Goal: Information Seeking & Learning: Learn about a topic

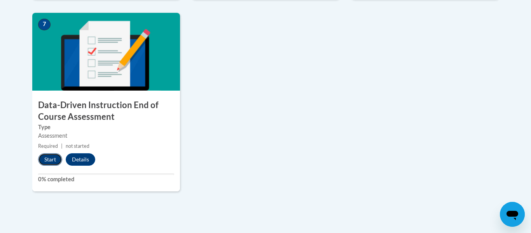
click at [50, 161] on button "Start" at bounding box center [50, 159] width 24 height 12
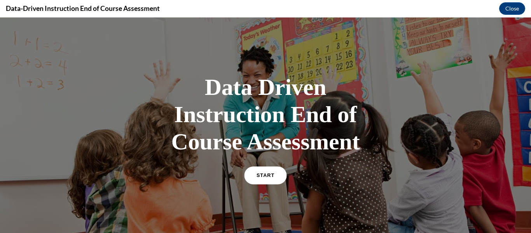
click at [265, 173] on span "START" at bounding box center [266, 176] width 18 height 6
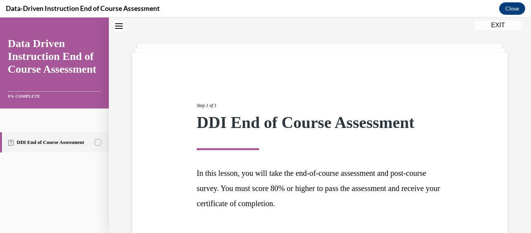
scroll to position [80, 0]
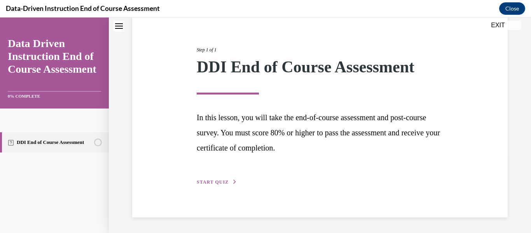
click at [217, 182] on span "START QUIZ" at bounding box center [213, 181] width 32 height 5
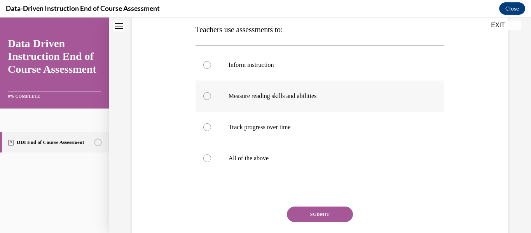
scroll to position [106, 0]
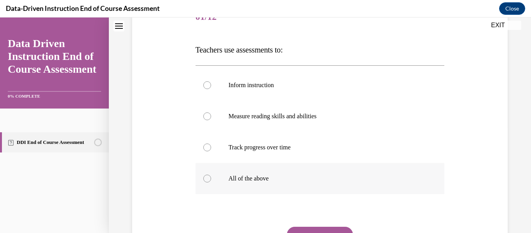
click at [208, 179] on div at bounding box center [207, 179] width 8 height 8
click at [208, 179] on input "All of the above" at bounding box center [207, 179] width 8 height 8
radio input "true"
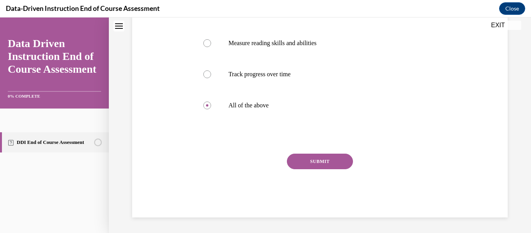
click at [331, 165] on button "SUBMIT" at bounding box center [320, 162] width 66 height 16
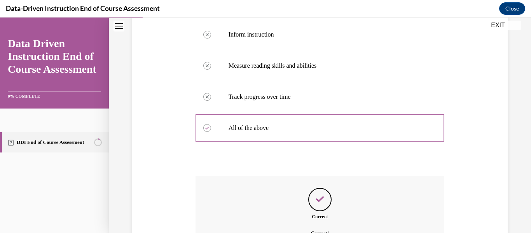
scroll to position [242, 0]
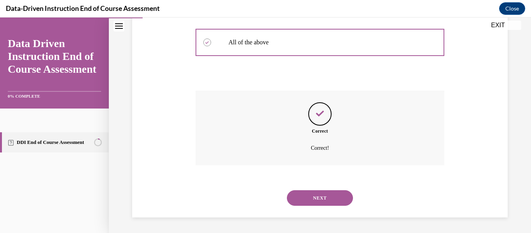
click at [314, 194] on button "NEXT" at bounding box center [320, 198] width 66 height 16
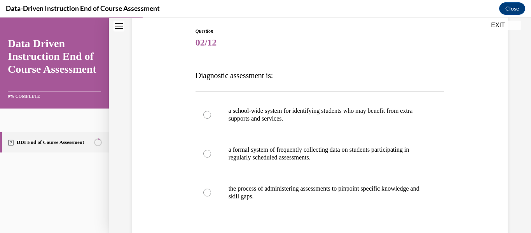
scroll to position [135, 0]
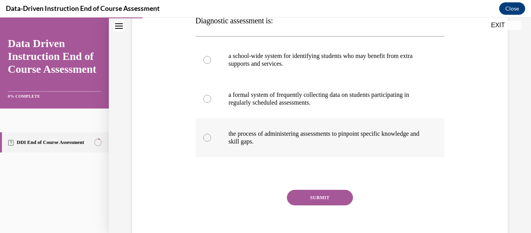
click at [207, 137] on div at bounding box center [207, 138] width 8 height 8
click at [207, 137] on input "the process of administering assessments to pinpoint specific knowledge and ski…" at bounding box center [207, 138] width 8 height 8
radio input "true"
click at [316, 200] on button "SUBMIT" at bounding box center [320, 198] width 66 height 16
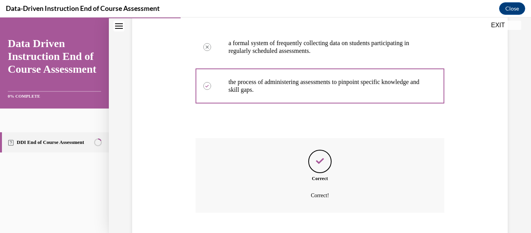
scroll to position [235, 0]
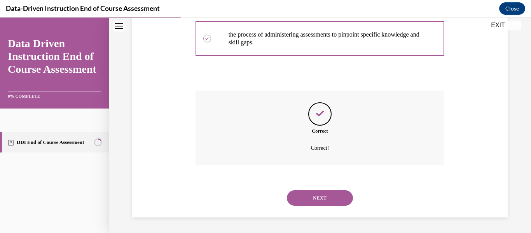
click at [320, 195] on button "NEXT" at bounding box center [320, 198] width 66 height 16
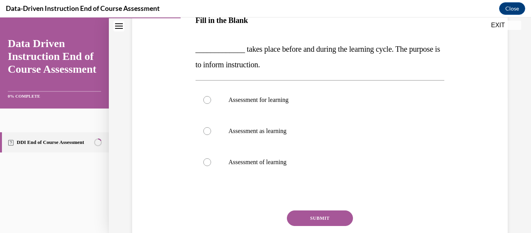
scroll to position [147, 0]
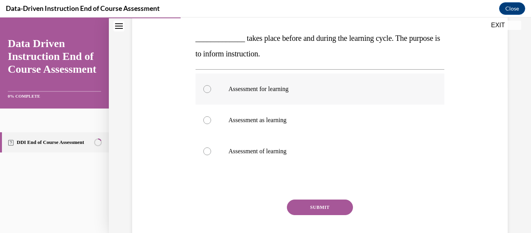
click at [209, 91] on div at bounding box center [207, 89] width 8 height 8
click at [209, 91] on input "Assessment for learning" at bounding box center [207, 89] width 8 height 8
radio input "true"
click at [326, 207] on button "SUBMIT" at bounding box center [320, 208] width 66 height 16
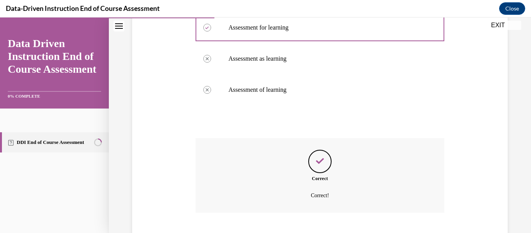
scroll to position [256, 0]
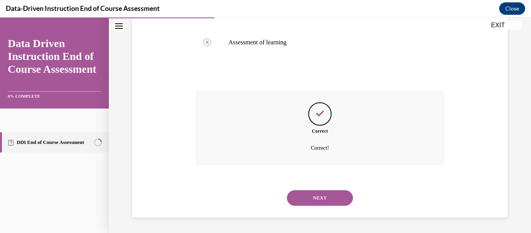
click at [328, 196] on button "NEXT" at bounding box center [320, 198] width 66 height 16
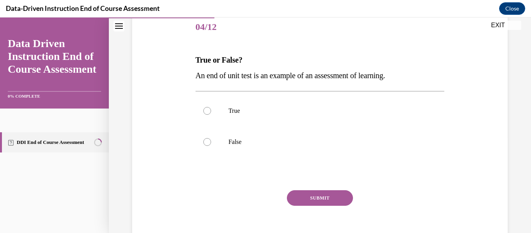
scroll to position [111, 0]
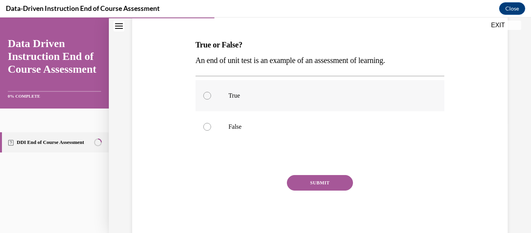
click at [205, 97] on div at bounding box center [207, 96] width 8 height 8
click at [205, 97] on input "True" at bounding box center [207, 96] width 8 height 8
radio input "true"
click at [326, 183] on button "SUBMIT" at bounding box center [320, 183] width 66 height 16
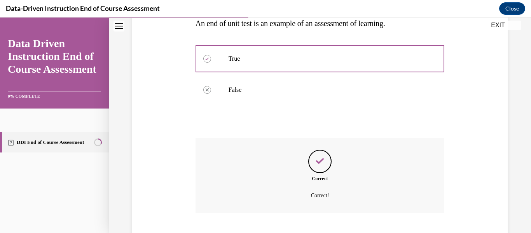
scroll to position [196, 0]
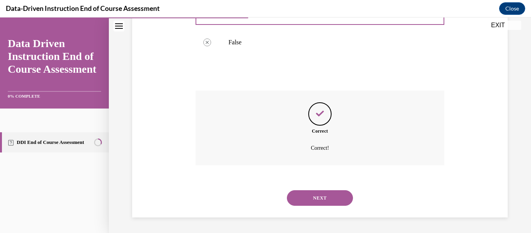
click at [320, 200] on button "NEXT" at bounding box center [320, 198] width 66 height 16
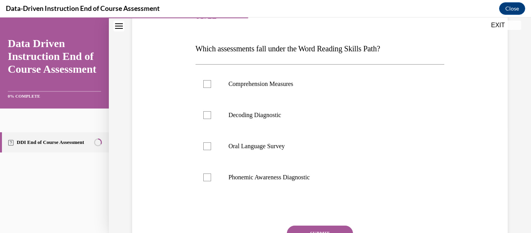
scroll to position [110, 0]
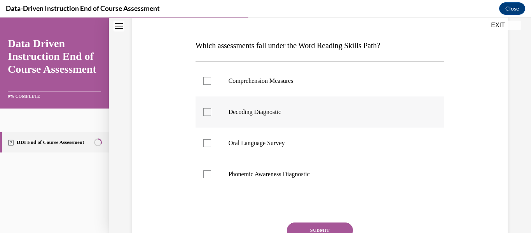
click at [210, 112] on div at bounding box center [207, 112] width 8 height 8
click at [210, 112] on input "Decoding Diagnostic" at bounding box center [207, 112] width 8 height 8
checkbox input "true"
click at [205, 174] on div at bounding box center [207, 174] width 8 height 8
click at [205, 174] on input "Phonemic Awareness Diagnostic" at bounding box center [207, 174] width 8 height 8
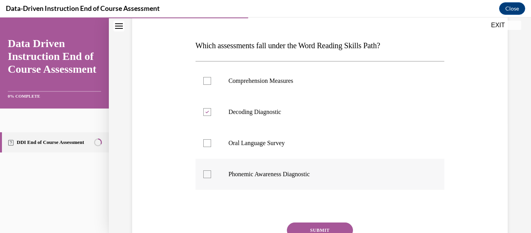
checkbox input "true"
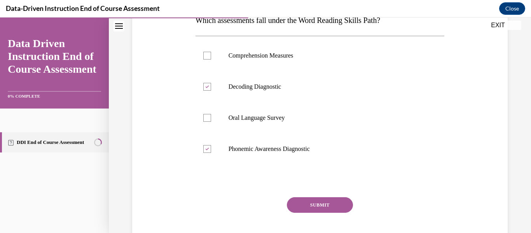
click at [337, 202] on button "SUBMIT" at bounding box center [320, 205] width 66 height 16
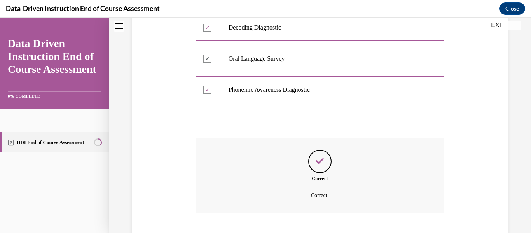
scroll to position [242, 0]
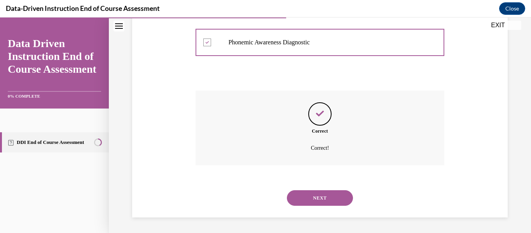
click at [320, 201] on button "NEXT" at bounding box center [320, 198] width 66 height 16
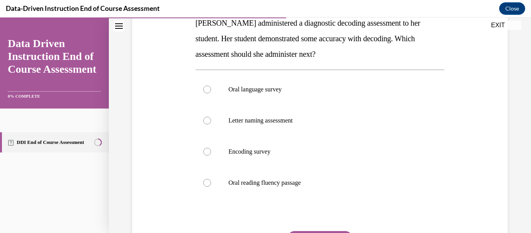
scroll to position [121, 0]
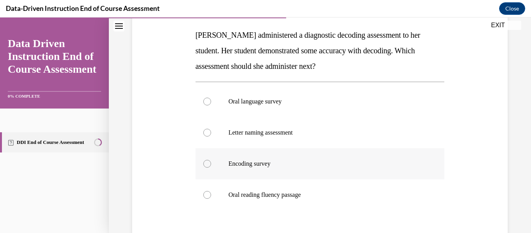
click at [206, 165] on div at bounding box center [207, 164] width 8 height 8
click at [206, 165] on input "Encoding survey" at bounding box center [207, 164] width 8 height 8
radio input "true"
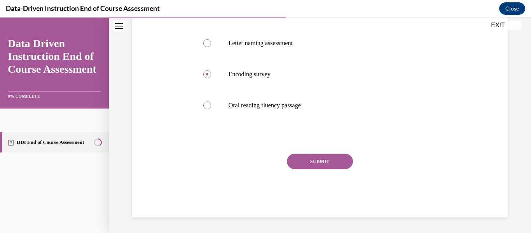
click at [321, 163] on button "SUBMIT" at bounding box center [320, 162] width 66 height 16
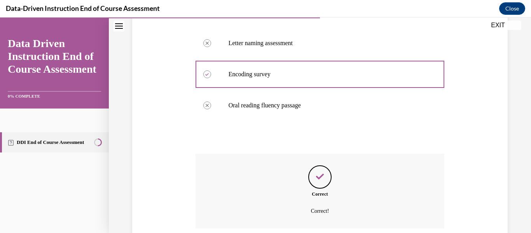
scroll to position [274, 0]
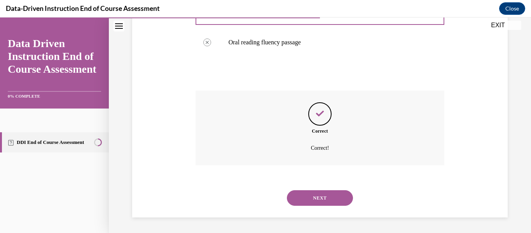
click at [305, 196] on button "NEXT" at bounding box center [320, 198] width 66 height 16
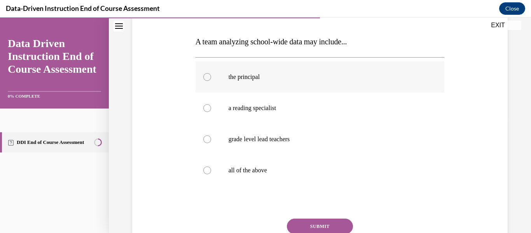
scroll to position [129, 0]
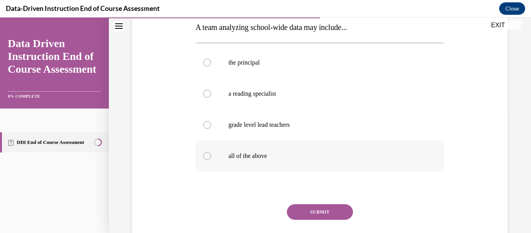
click at [208, 156] on div at bounding box center [207, 156] width 8 height 8
click at [208, 156] on input "all of the above" at bounding box center [207, 156] width 8 height 8
radio input "true"
click at [314, 205] on button "SUBMIT" at bounding box center [320, 212] width 66 height 16
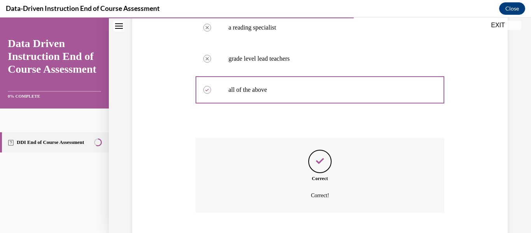
scroll to position [242, 0]
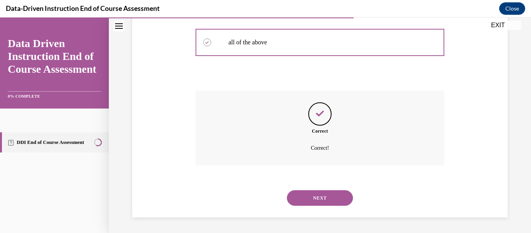
click at [321, 200] on button "NEXT" at bounding box center [320, 198] width 66 height 16
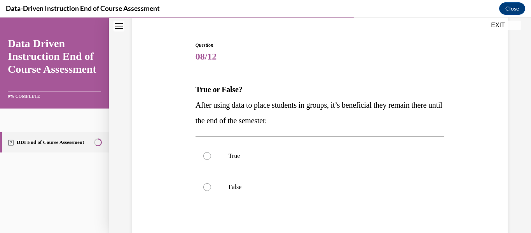
scroll to position [115, 0]
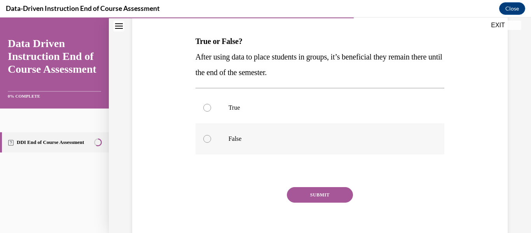
click at [207, 139] on div at bounding box center [207, 139] width 8 height 8
click at [207, 139] on input "False" at bounding box center [207, 139] width 8 height 8
radio input "true"
click at [309, 193] on button "SUBMIT" at bounding box center [320, 195] width 66 height 16
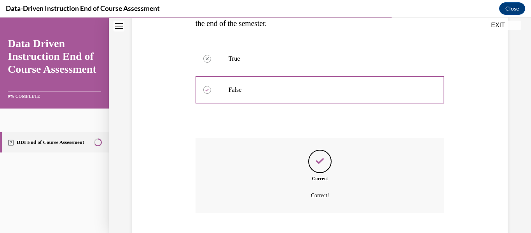
scroll to position [211, 0]
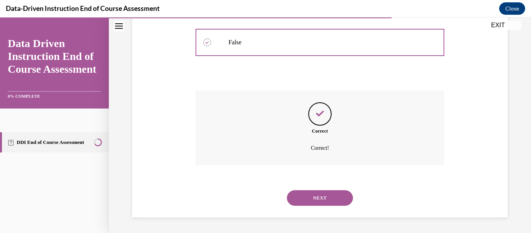
click at [314, 199] on button "NEXT" at bounding box center [320, 198] width 66 height 16
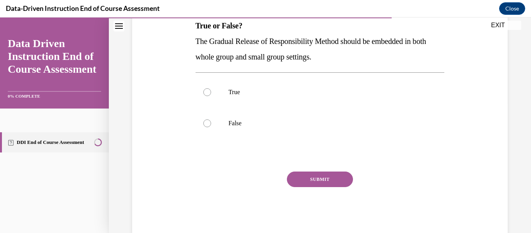
scroll to position [128, 0]
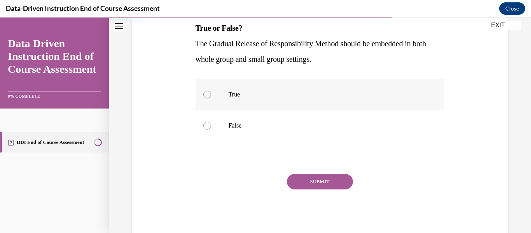
click at [207, 96] on div at bounding box center [207, 95] width 8 height 8
click at [207, 96] on input "True" at bounding box center [207, 95] width 8 height 8
radio input "true"
click at [325, 183] on button "SUBMIT" at bounding box center [320, 182] width 66 height 16
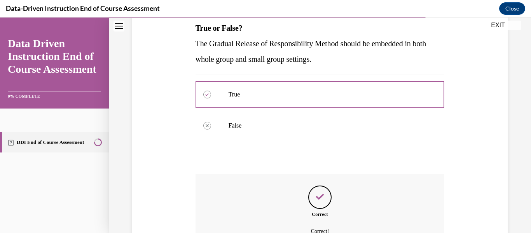
scroll to position [211, 0]
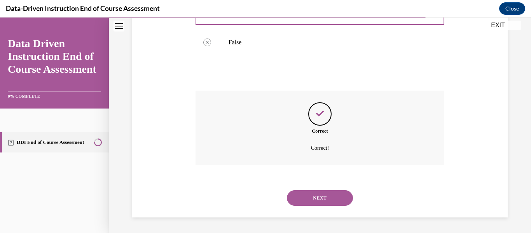
click at [327, 194] on button "NEXT" at bounding box center [320, 198] width 66 height 16
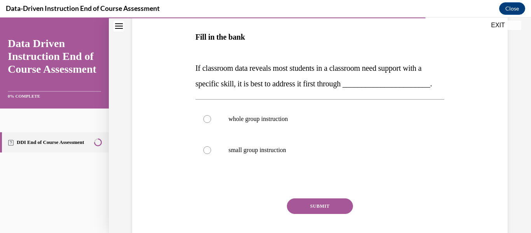
scroll to position [135, 0]
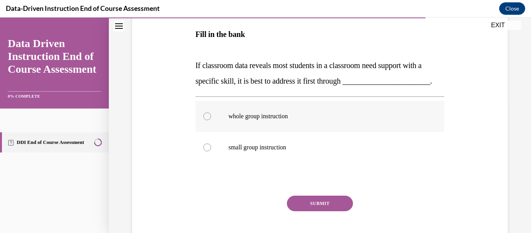
click at [206, 116] on div at bounding box center [207, 116] width 8 height 8
click at [206, 116] on input "whole group instruction" at bounding box center [207, 116] width 8 height 8
radio input "true"
click at [206, 116] on icon at bounding box center [207, 116] width 2 height 2
click at [206, 116] on input "whole group instruction" at bounding box center [207, 116] width 8 height 8
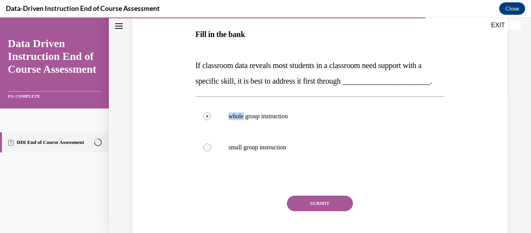
click at [317, 201] on button "SUBMIT" at bounding box center [320, 204] width 66 height 16
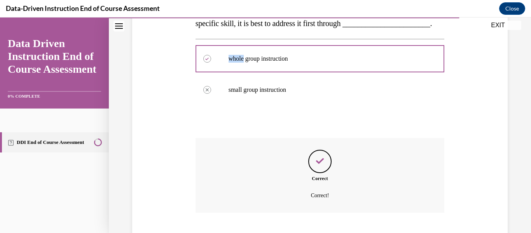
scroll to position [240, 0]
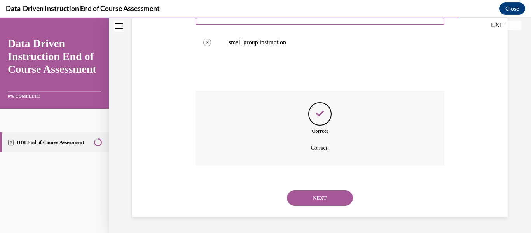
click at [317, 201] on button "NEXT" at bounding box center [320, 198] width 66 height 16
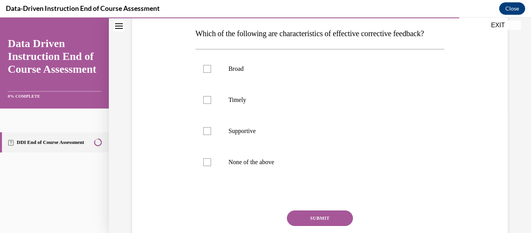
scroll to position [126, 0]
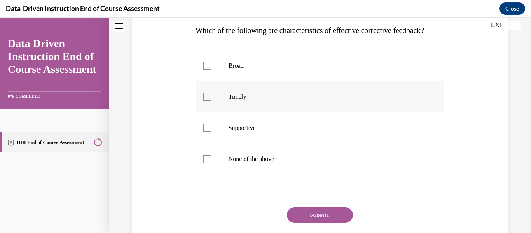
click at [210, 101] on div at bounding box center [207, 97] width 8 height 8
click at [210, 101] on input "Timely" at bounding box center [207, 97] width 8 height 8
checkbox input "true"
click at [207, 132] on div at bounding box center [207, 128] width 8 height 8
click at [207, 132] on input "Supportive" at bounding box center [207, 128] width 8 height 8
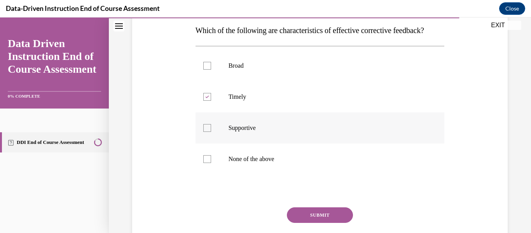
checkbox input "true"
click at [312, 223] on button "SUBMIT" at bounding box center [320, 215] width 66 height 16
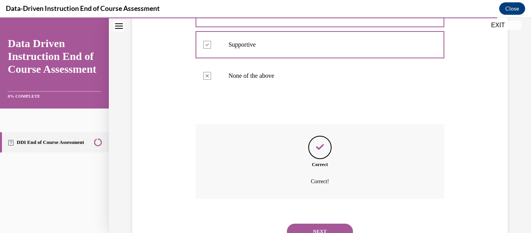
scroll to position [258, 0]
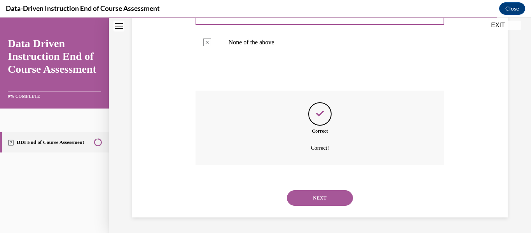
click at [330, 201] on button "NEXT" at bounding box center [320, 198] width 66 height 16
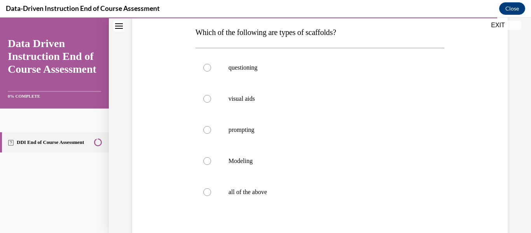
scroll to position [126, 0]
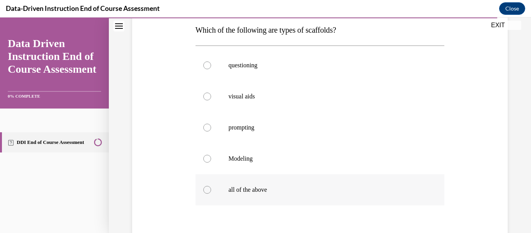
click at [207, 191] on div at bounding box center [207, 190] width 8 height 8
click at [207, 191] on input "all of the above" at bounding box center [207, 190] width 8 height 8
radio input "true"
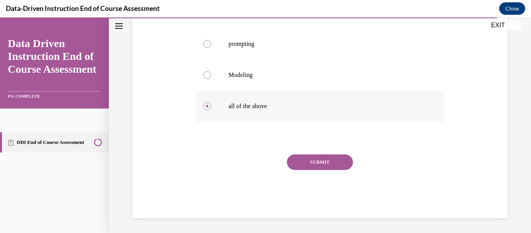
scroll to position [210, 0]
click at [318, 165] on button "SUBMIT" at bounding box center [320, 162] width 66 height 16
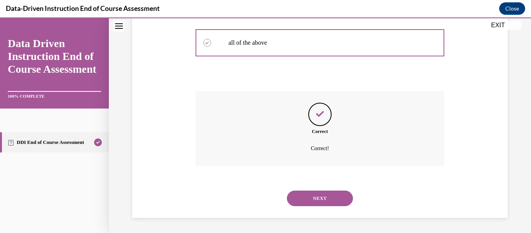
scroll to position [274, 0]
click at [317, 195] on button "NEXT" at bounding box center [320, 198] width 66 height 16
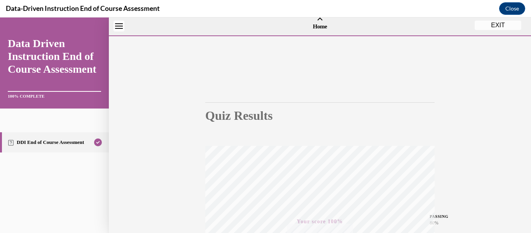
scroll to position [0, 0]
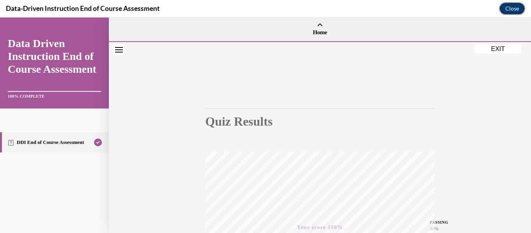
click at [513, 9] on button "Close" at bounding box center [513, 8] width 26 height 12
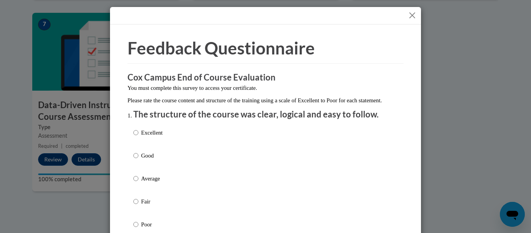
click at [411, 16] on button "Close" at bounding box center [413, 16] width 10 height 10
